Goal: Transaction & Acquisition: Purchase product/service

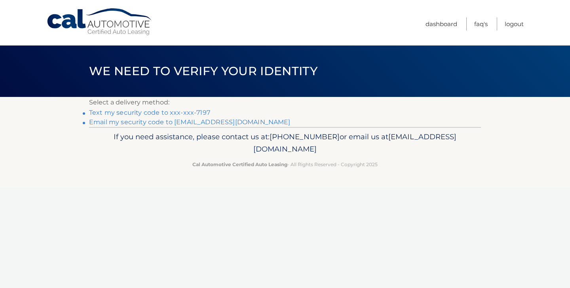
click at [196, 112] on link "Text my security code to xxx-xxx-7197" at bounding box center [149, 113] width 121 height 8
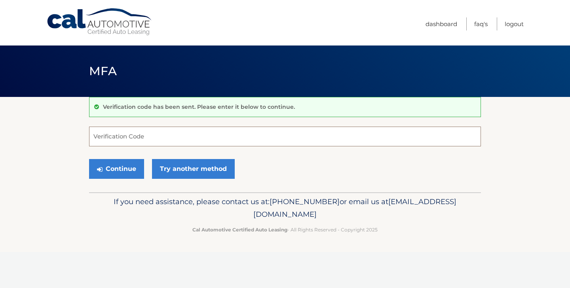
click at [154, 138] on input "Verification Code" at bounding box center [285, 137] width 392 height 20
type input "345636"
click at [125, 168] on button "Continue" at bounding box center [116, 169] width 55 height 20
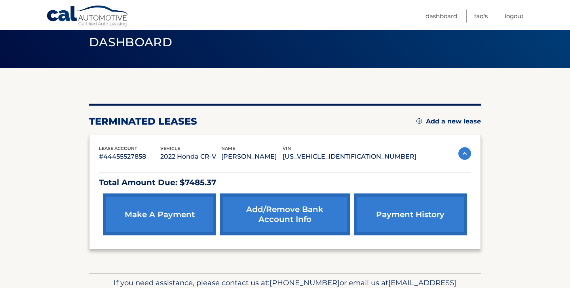
scroll to position [74, 0]
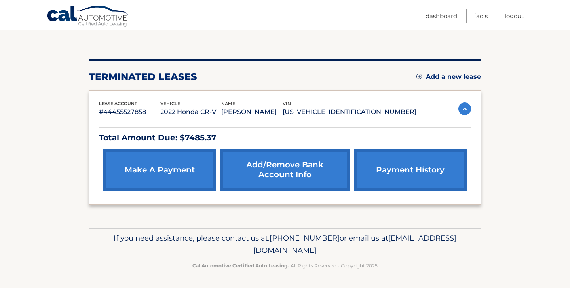
click at [163, 167] on link "make a payment" at bounding box center [159, 170] width 113 height 42
click at [396, 166] on link "payment history" at bounding box center [410, 170] width 113 height 42
click at [402, 170] on link "payment history" at bounding box center [410, 170] width 113 height 42
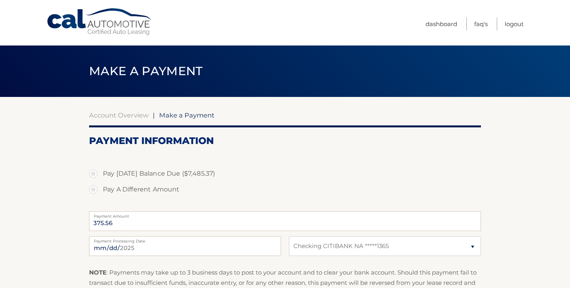
select select "N2EyNDFiM2UtZDRkNi00MzIyLWI5MzQtY2UxODYxMjA4NWI0"
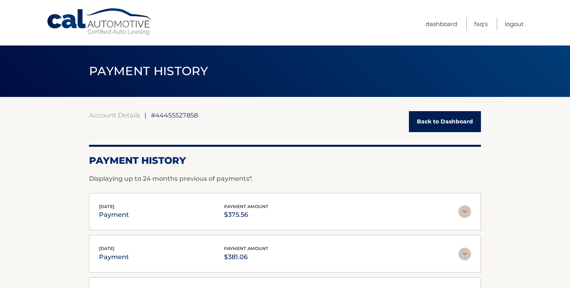
click at [438, 124] on link "Back to Dashboard" at bounding box center [445, 121] width 72 height 21
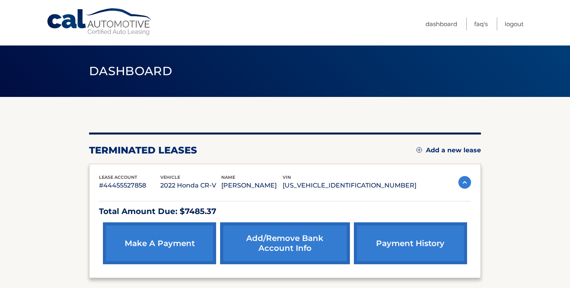
click at [189, 183] on p "2022 Honda CR-V" at bounding box center [190, 185] width 61 height 11
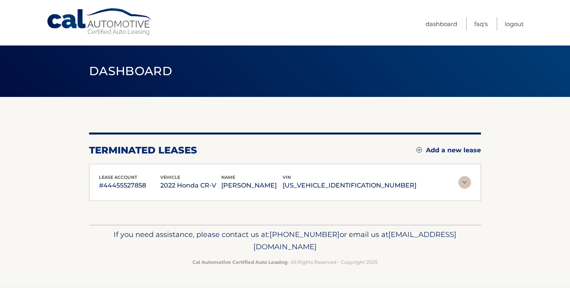
click at [111, 183] on p "#44455527858" at bounding box center [129, 185] width 61 height 11
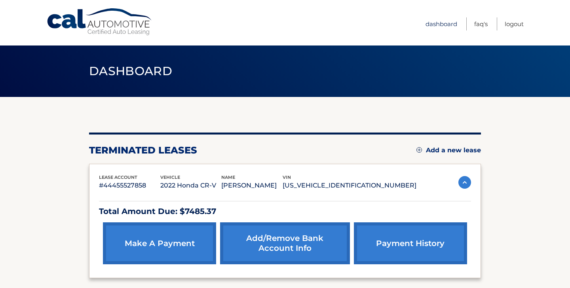
click at [445, 26] on link "Dashboard" at bounding box center [442, 23] width 32 height 13
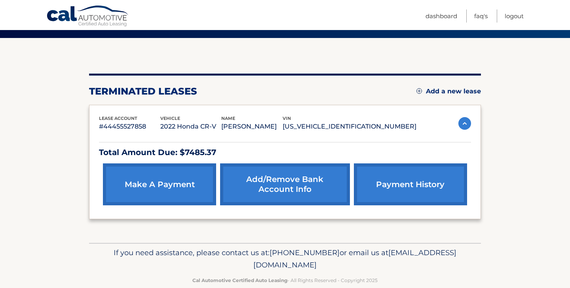
scroll to position [74, 0]
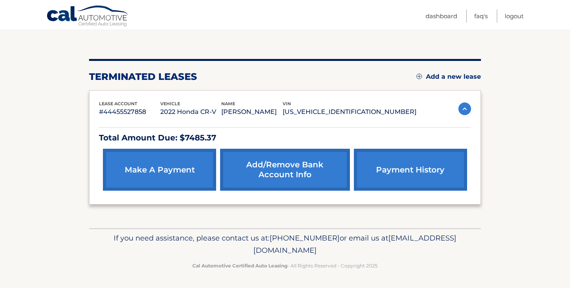
click at [186, 169] on link "make a payment" at bounding box center [159, 170] width 113 height 42
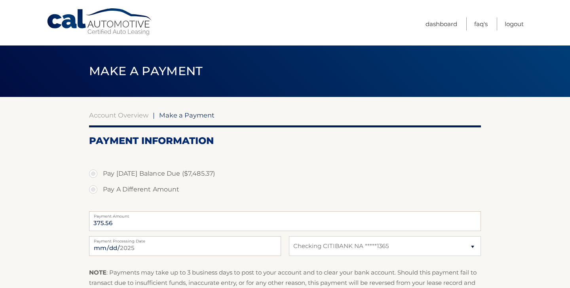
select select "N2EyNDFiM2UtZDRkNi00MzIyLWI5MzQtY2UxODYxMjA4NWI0"
click at [109, 115] on link "Account Overview" at bounding box center [118, 115] width 59 height 8
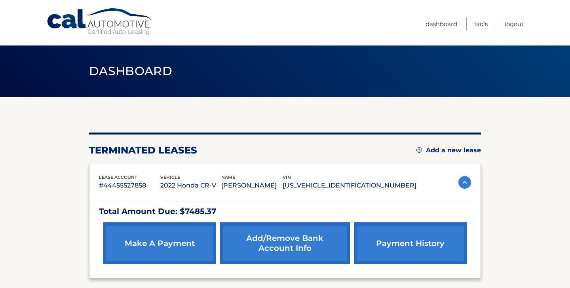
click at [191, 212] on p "Total Amount Due: $7485.37" at bounding box center [285, 212] width 372 height 14
click at [196, 185] on p "2022 Honda CR-V" at bounding box center [190, 185] width 61 height 11
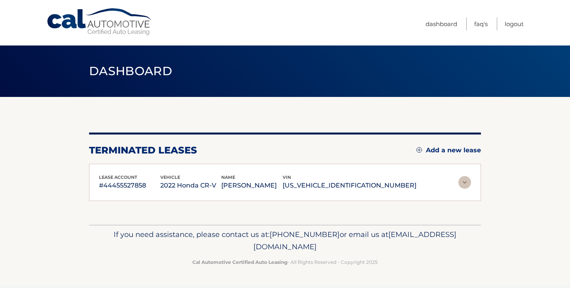
click at [119, 183] on p "#44455527858" at bounding box center [129, 185] width 61 height 11
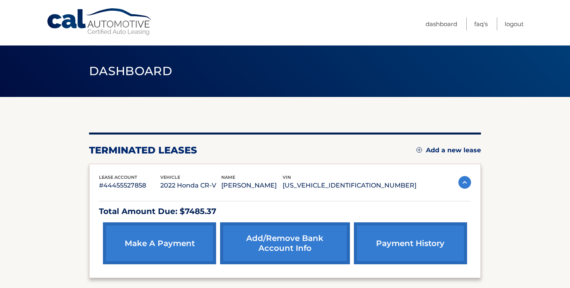
click at [366, 181] on p "2HKRW2H59NH646214" at bounding box center [350, 185] width 134 height 11
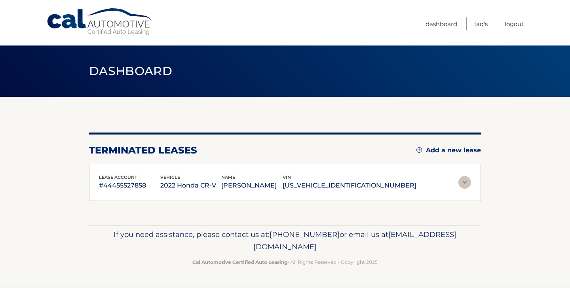
click at [379, 177] on div "vin 2HKRW2H59NH646214" at bounding box center [350, 183] width 134 height 18
